Goal: Task Accomplishment & Management: Manage account settings

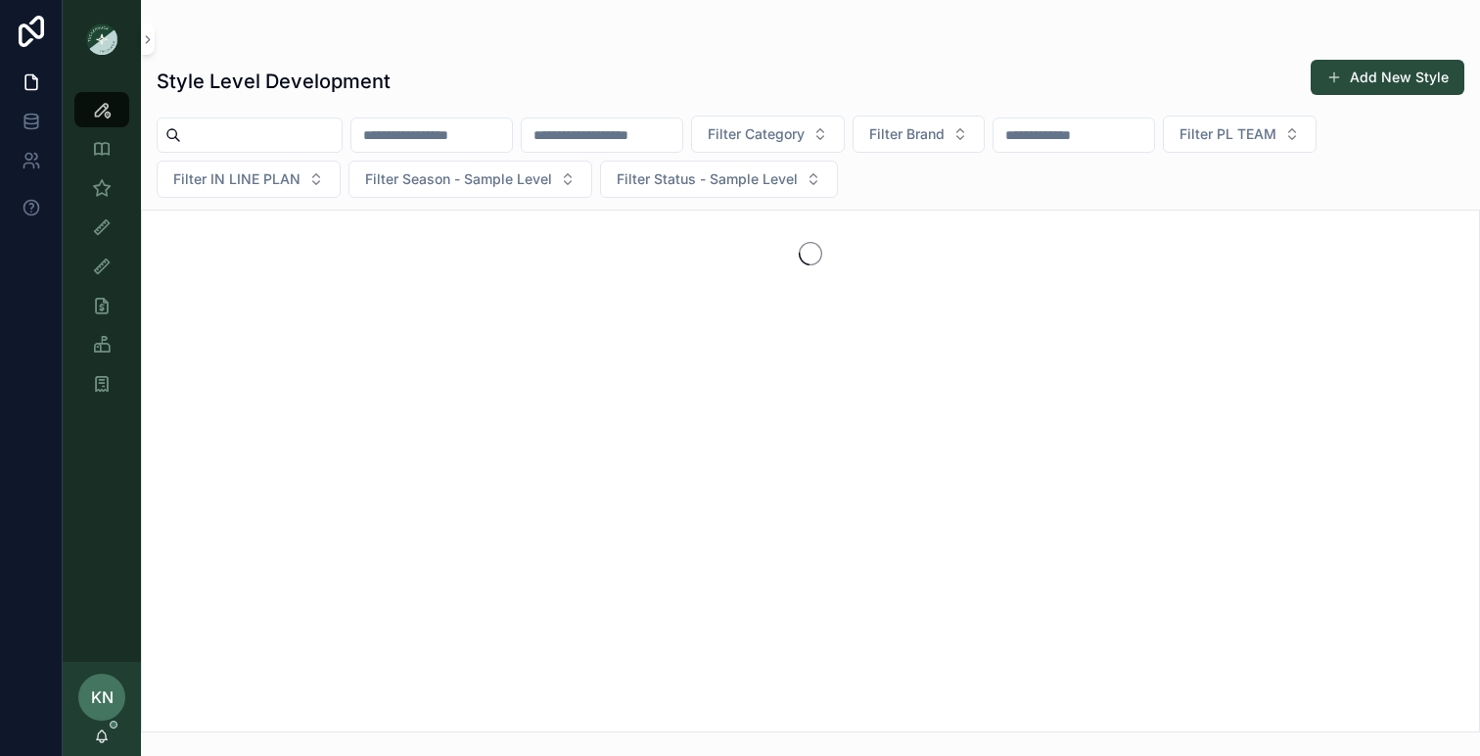
click at [102, 725] on div "KN [PERSON_NAME]" at bounding box center [102, 709] width 78 height 94
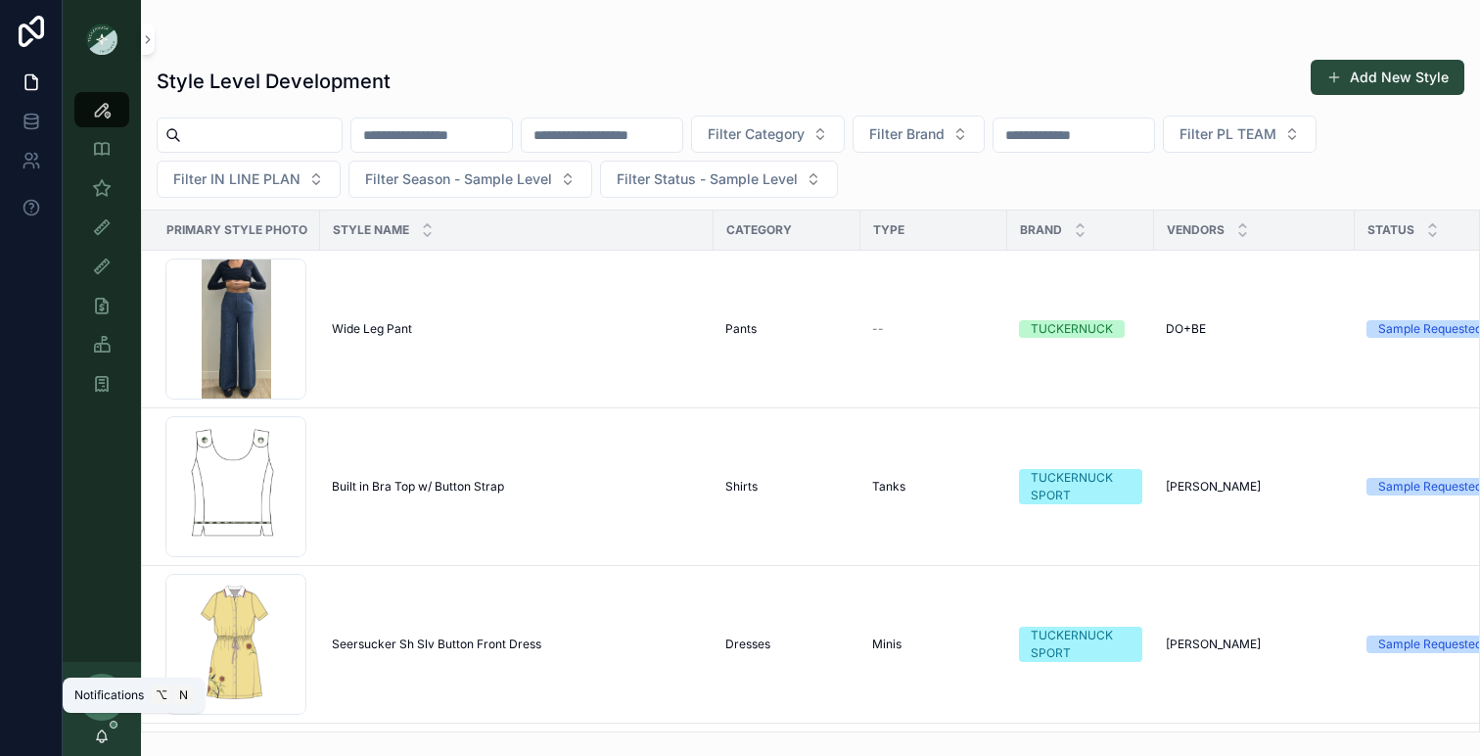
click at [102, 731] on icon "scrollable content" at bounding box center [102, 734] width 11 height 9
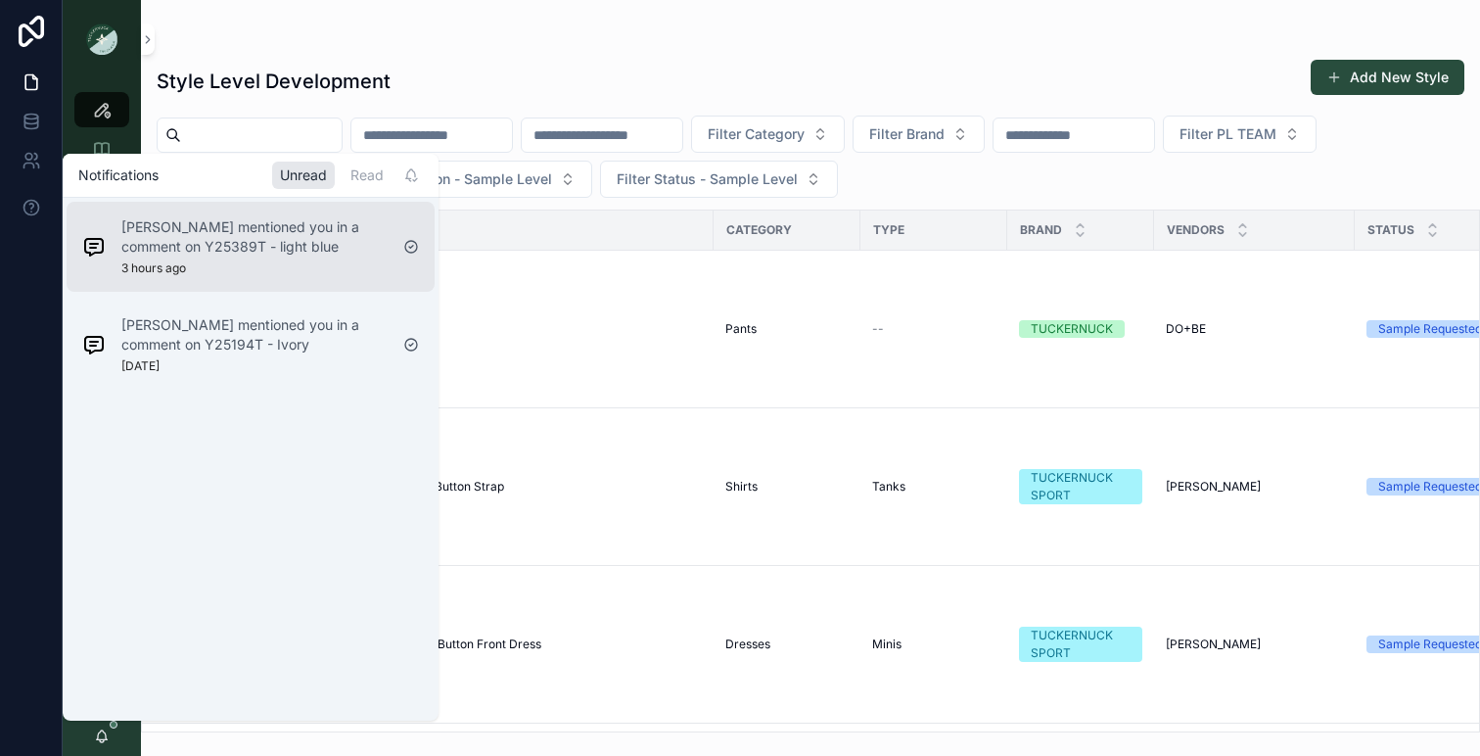
click at [273, 261] on div "[PERSON_NAME] mentioned you in a comment on Y25389T - light blue 3 hours ago" at bounding box center [254, 246] width 266 height 59
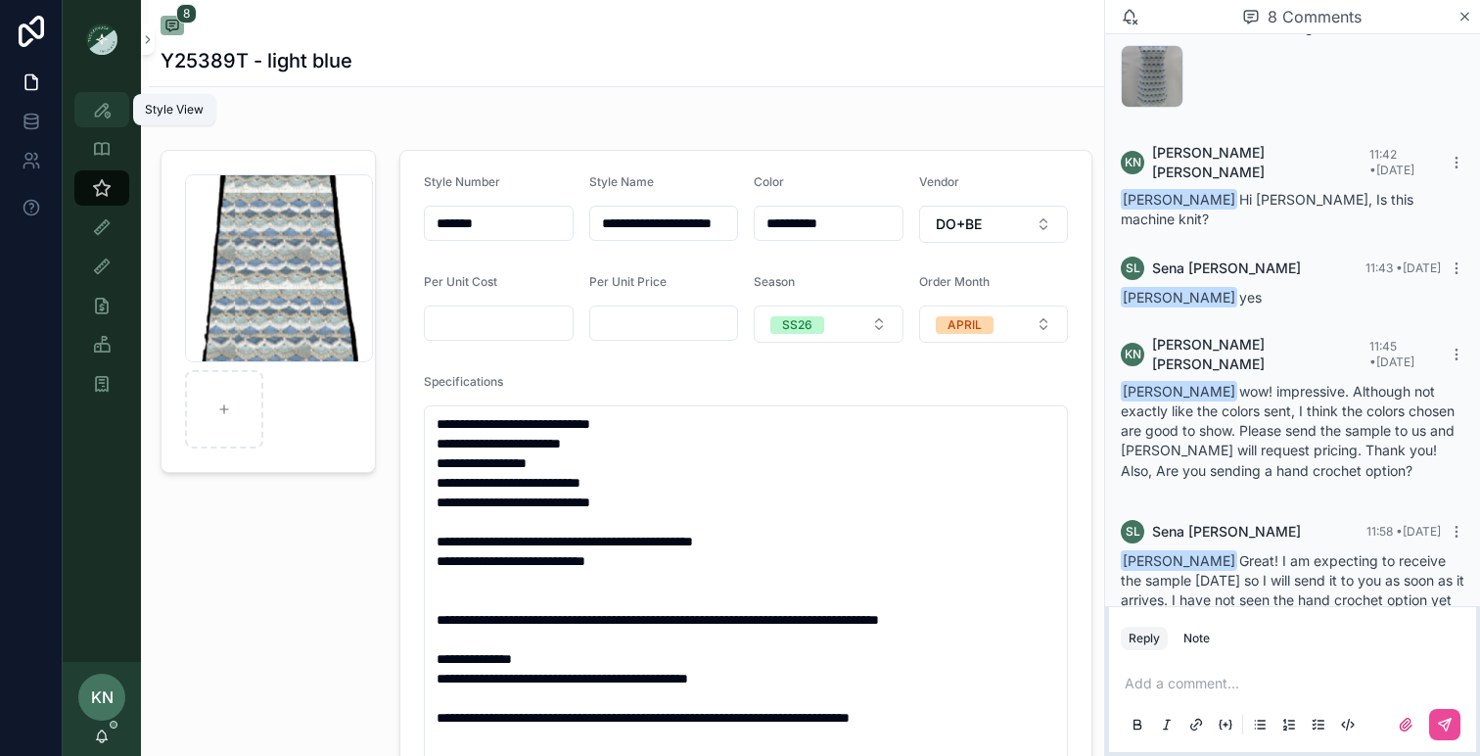
click at [98, 115] on icon "scrollable content" at bounding box center [102, 110] width 20 height 20
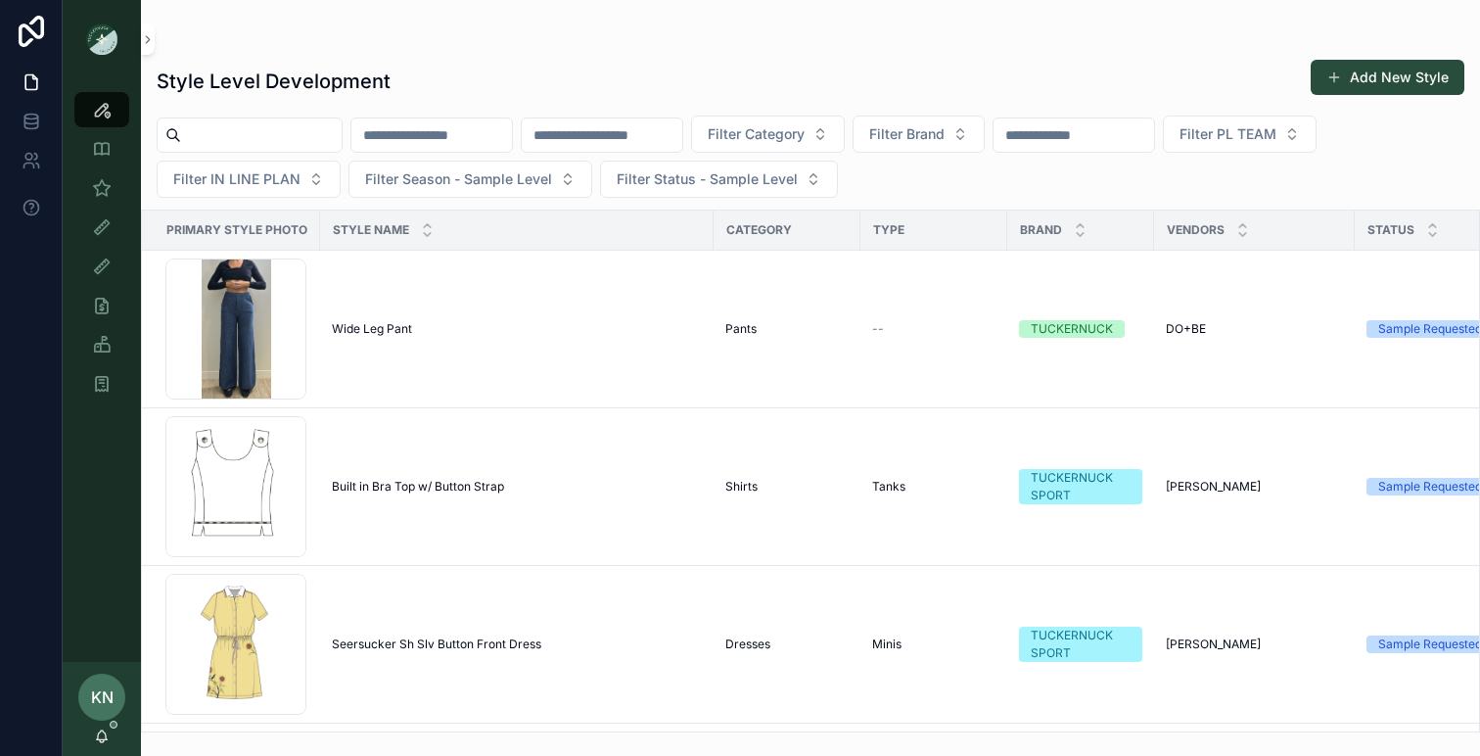
click at [426, 132] on input "scrollable content" at bounding box center [431, 134] width 161 height 27
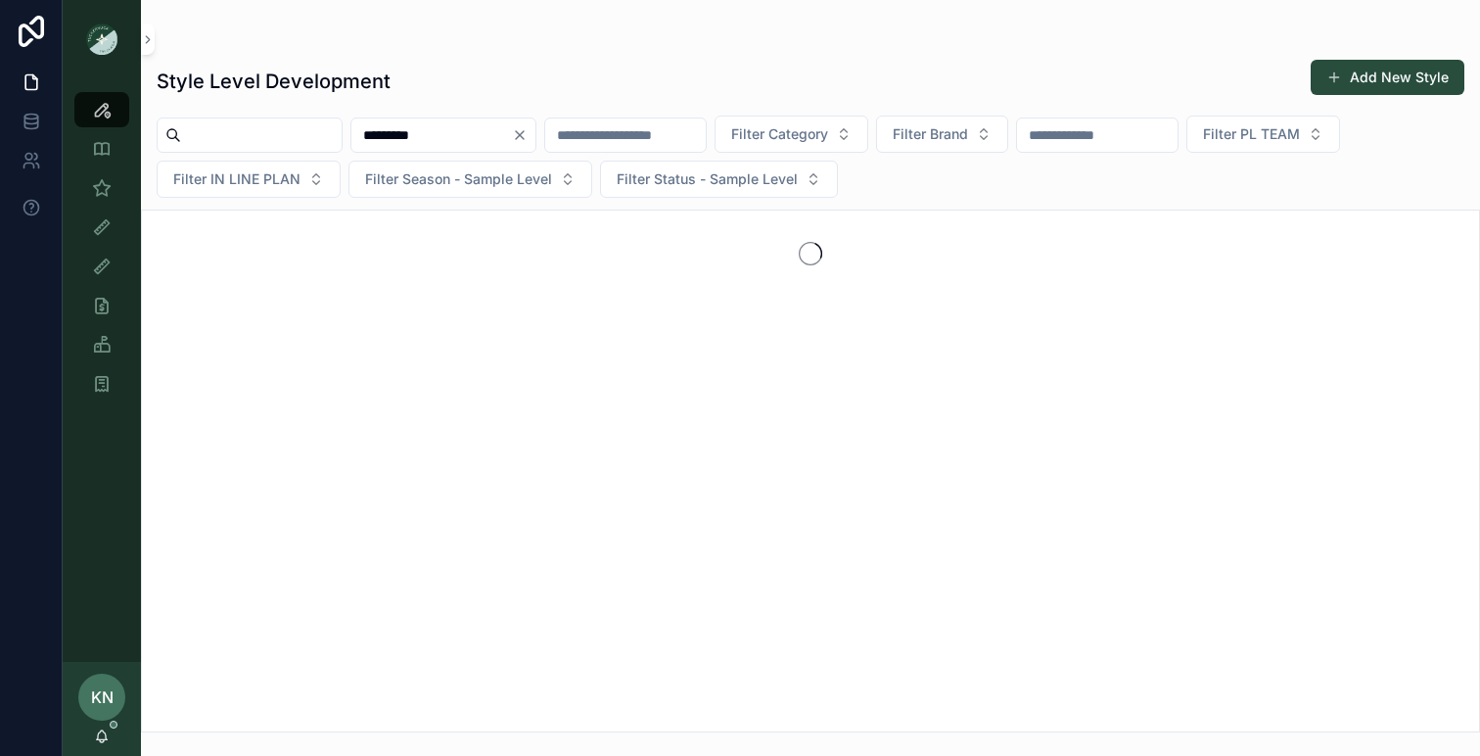
type input "*********"
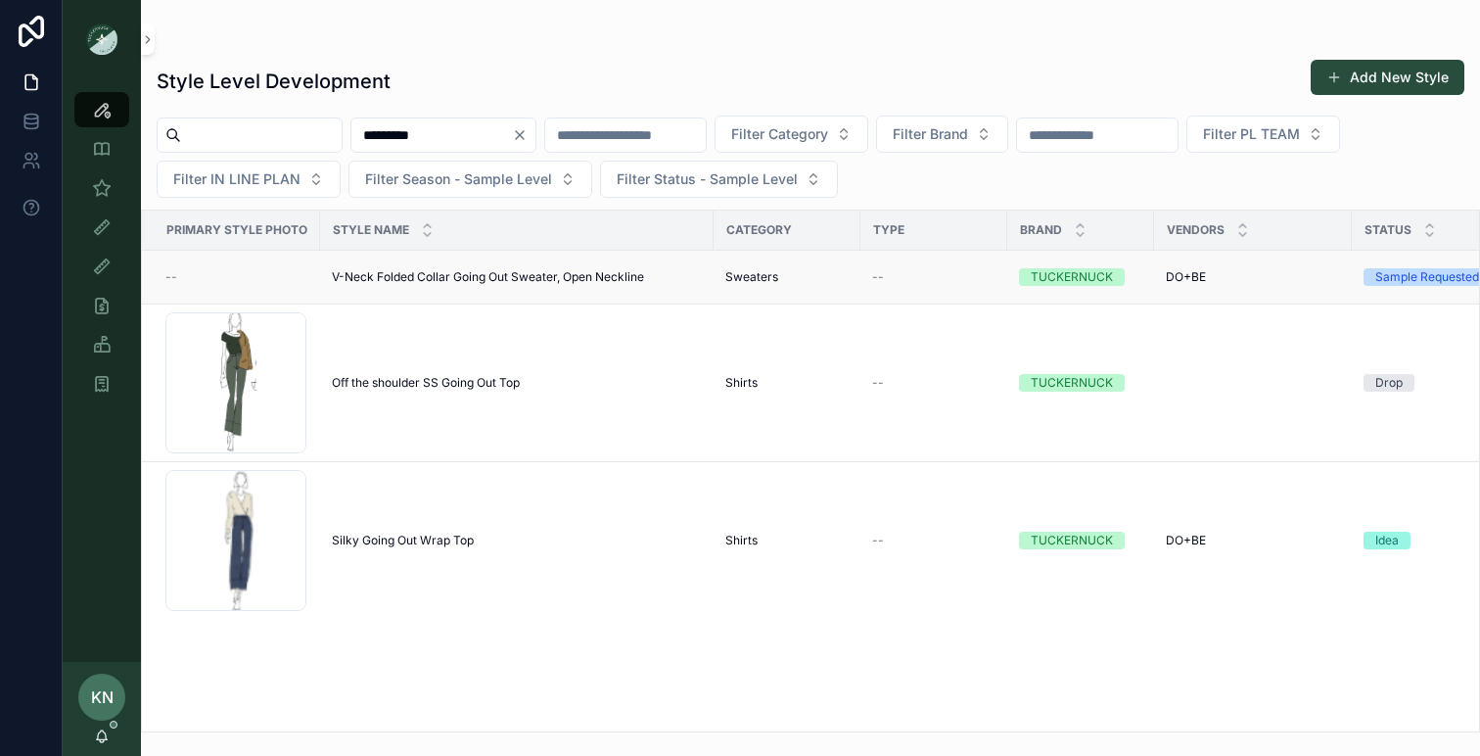
click at [465, 276] on span "V-Neck Folded Collar Going Out Sweater, Open Neckline" at bounding box center [488, 277] width 312 height 16
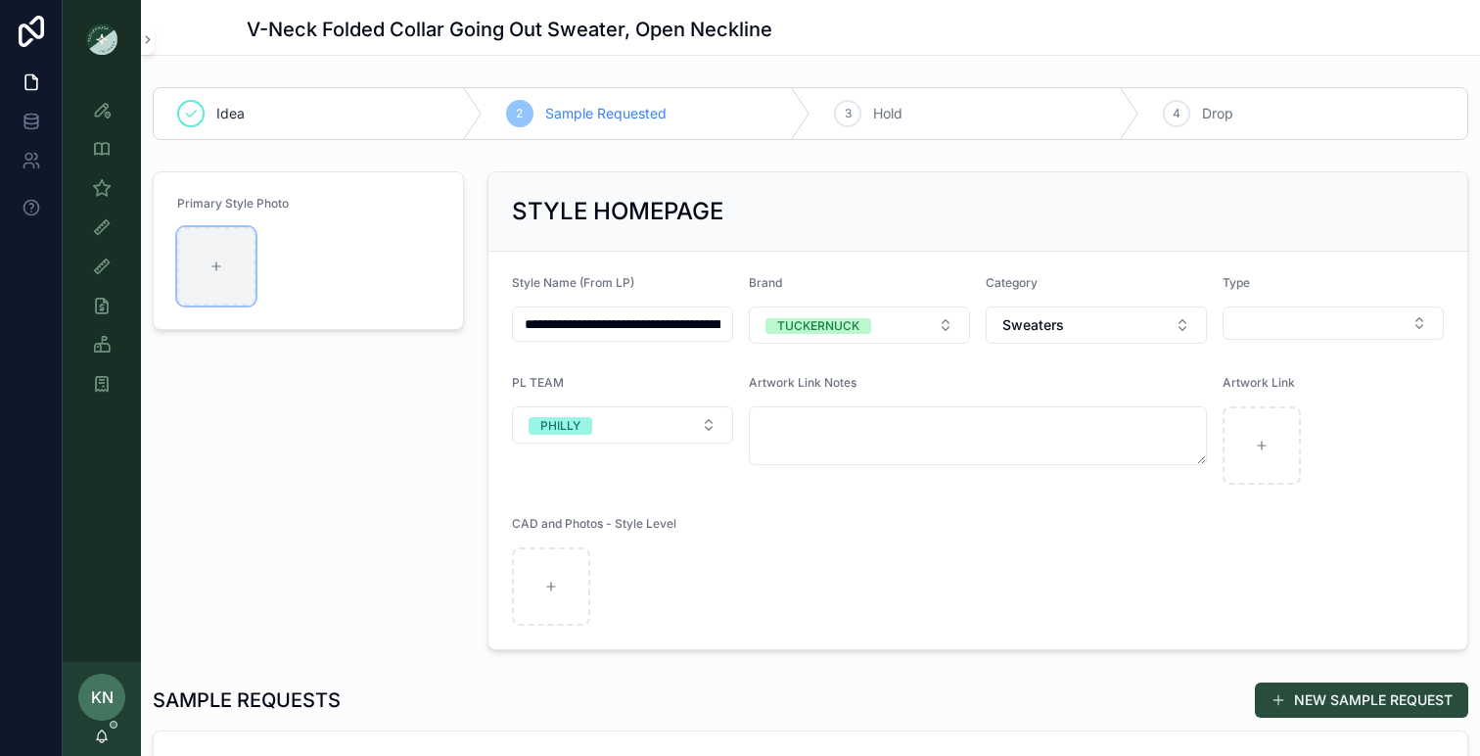
click at [222, 277] on div "scrollable content" at bounding box center [216, 266] width 78 height 78
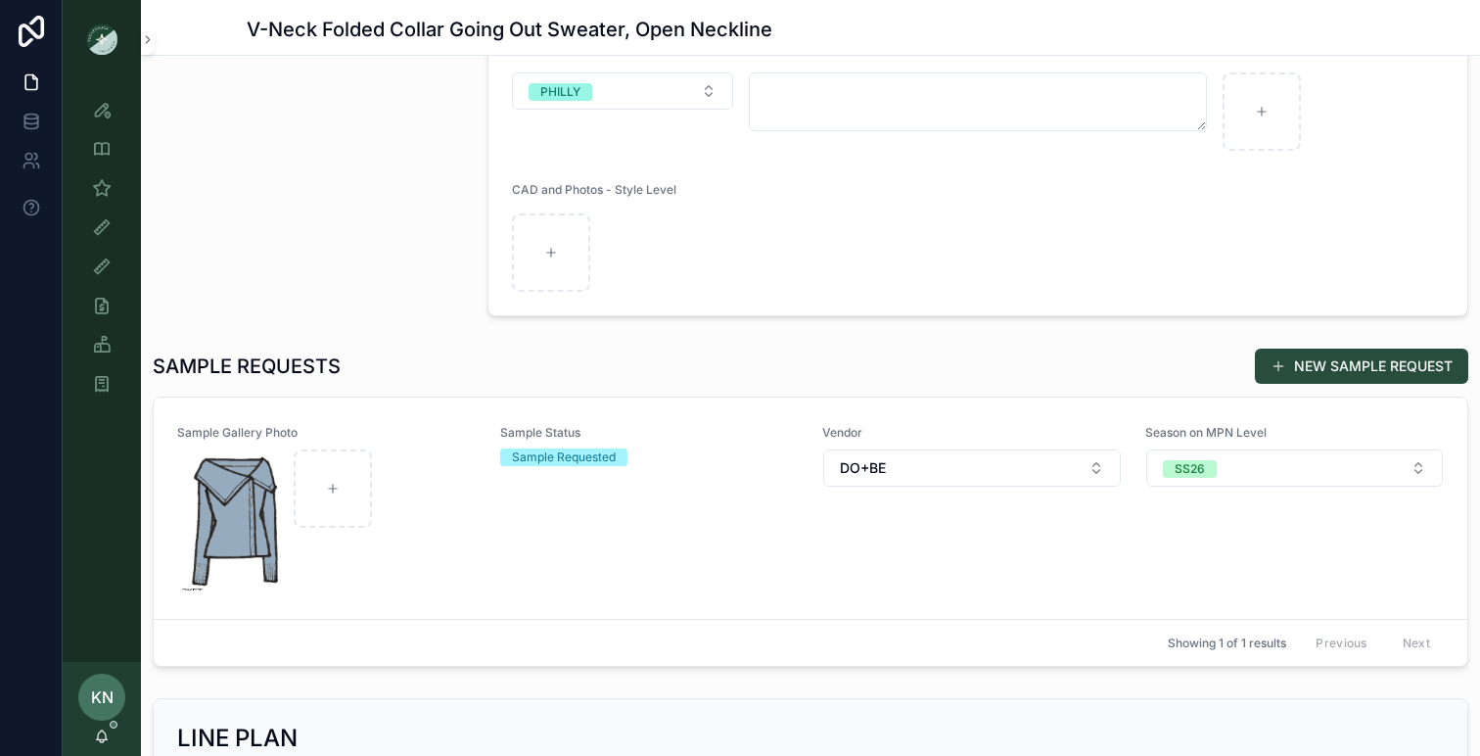
scroll to position [329, 0]
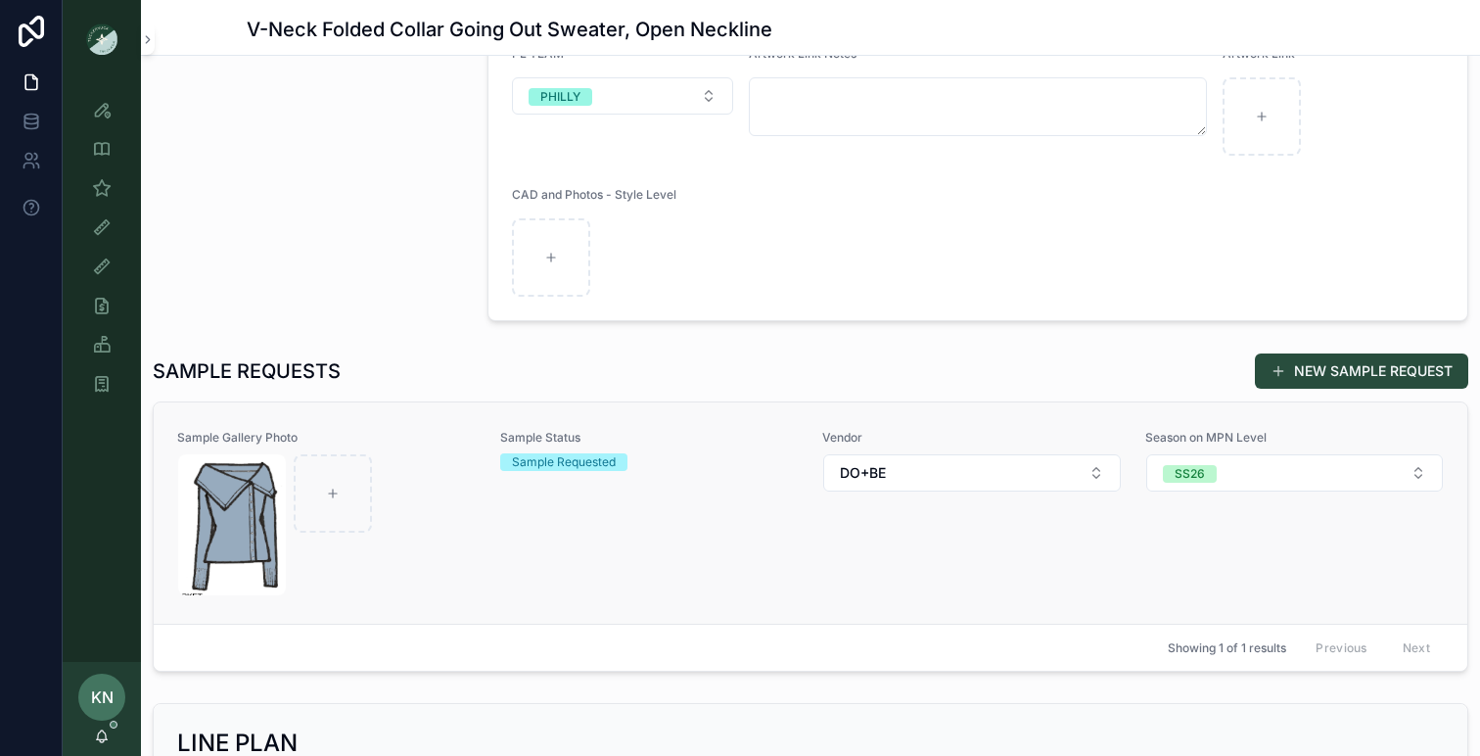
click at [515, 535] on div "Sample Status Sample Requested" at bounding box center [650, 513] width 300 height 166
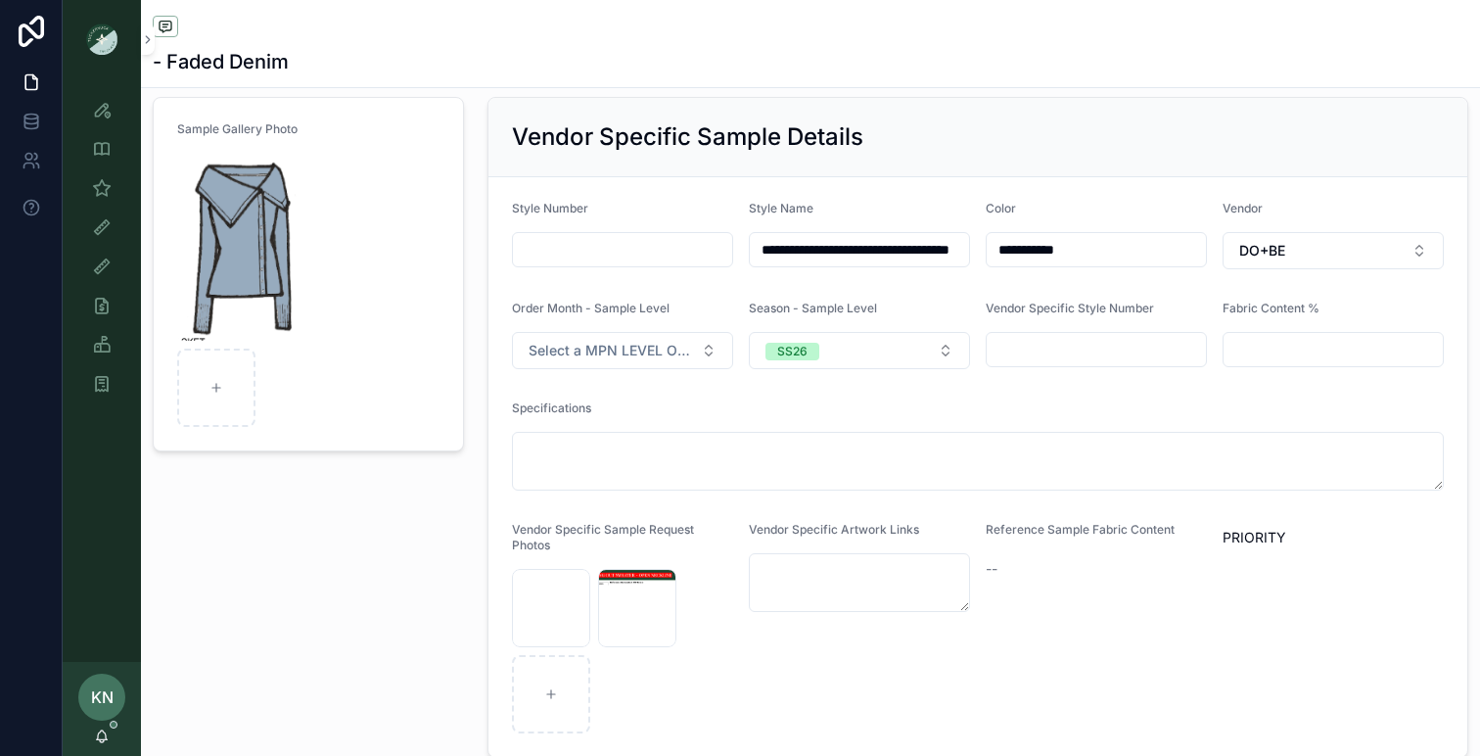
scroll to position [105, 0]
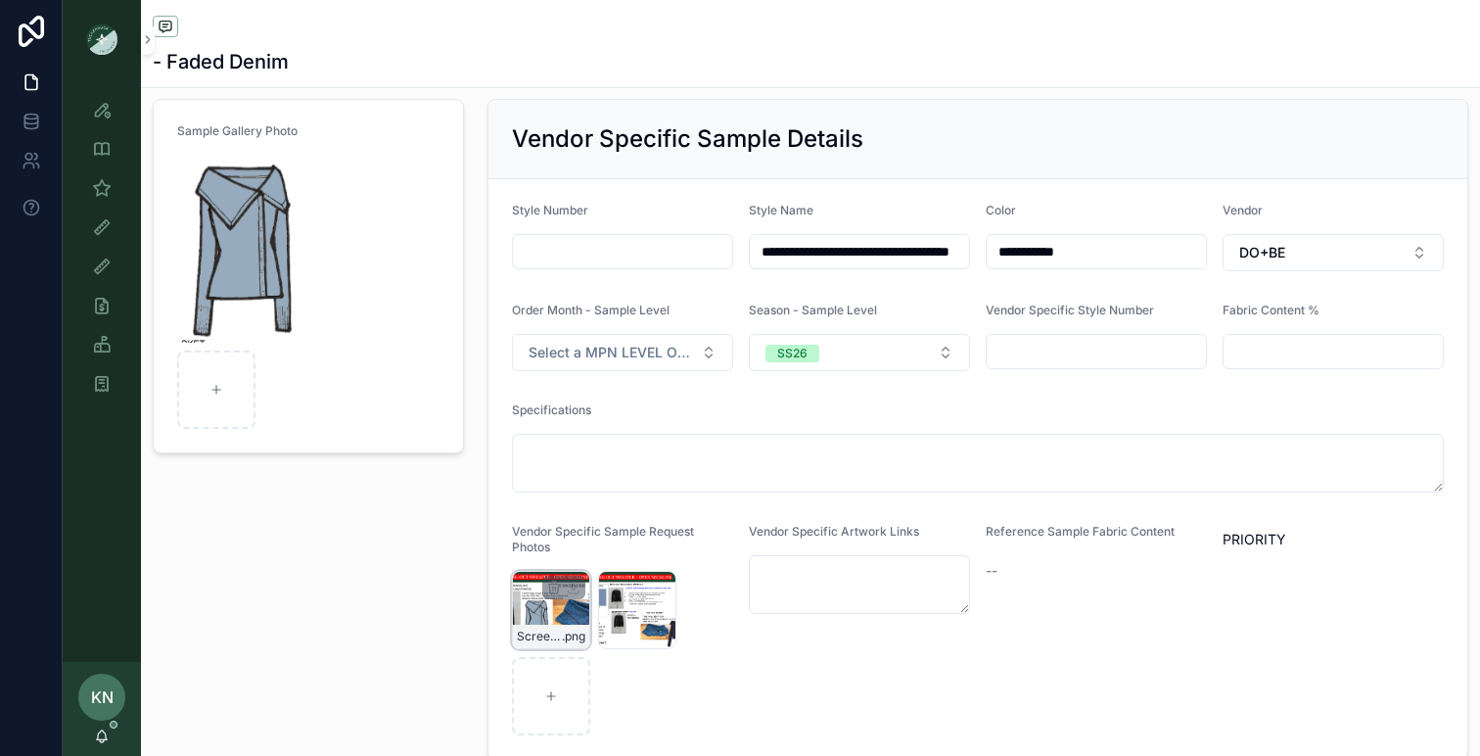
click at [550, 616] on div "Screenshot-2025-08-25-at-11.00.46-PM .png" at bounding box center [551, 610] width 78 height 78
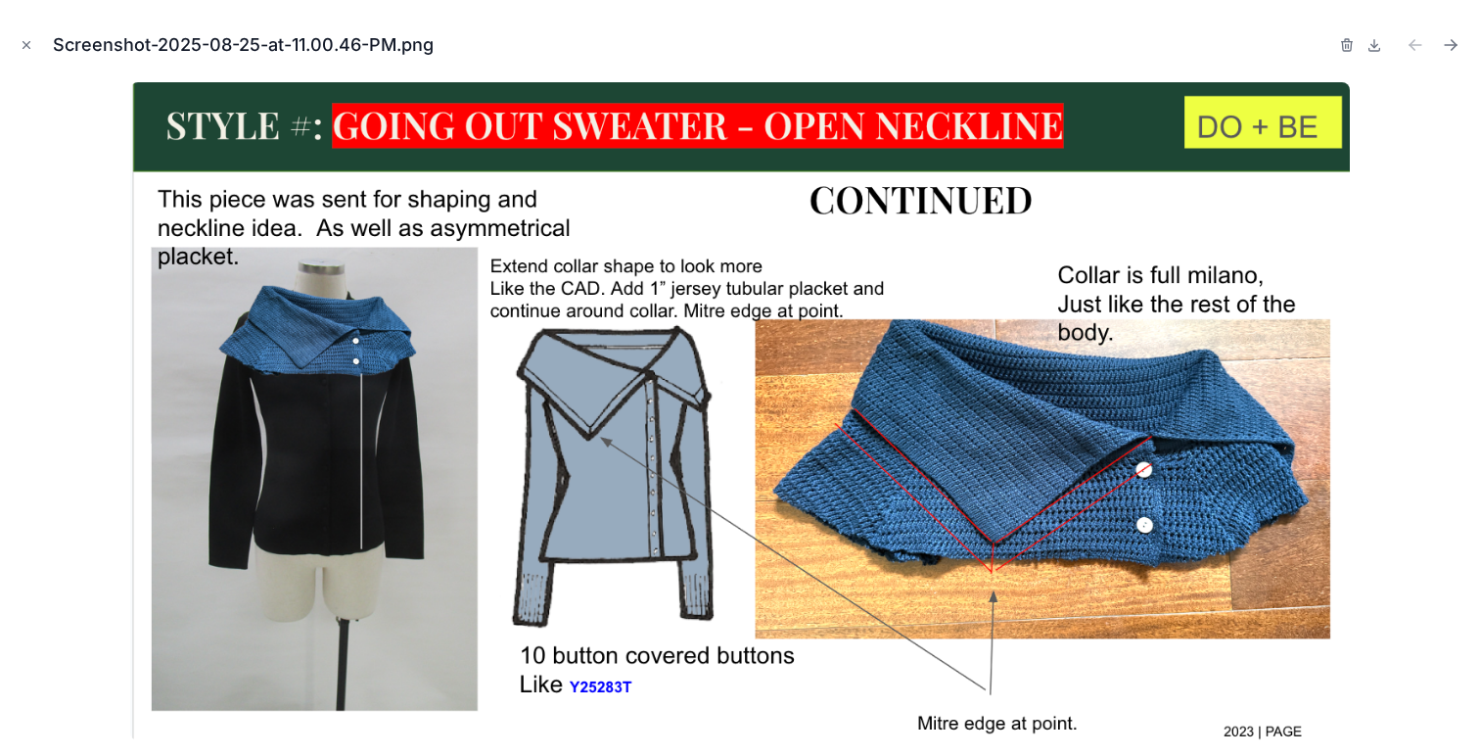
click at [929, 408] on img at bounding box center [740, 411] width 1220 height 658
click at [113, 411] on div at bounding box center [740, 411] width 1449 height 658
click at [21, 49] on icon "Close modal" at bounding box center [27, 45] width 14 height 14
